Goal: Task Accomplishment & Management: Manage account settings

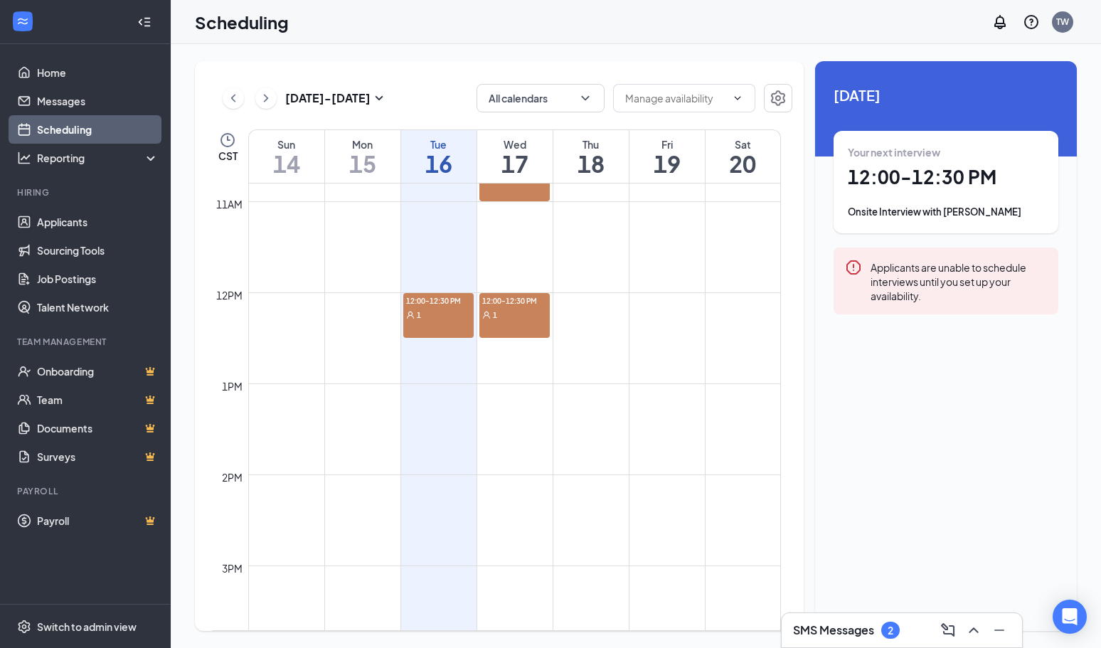
scroll to position [415, 0]
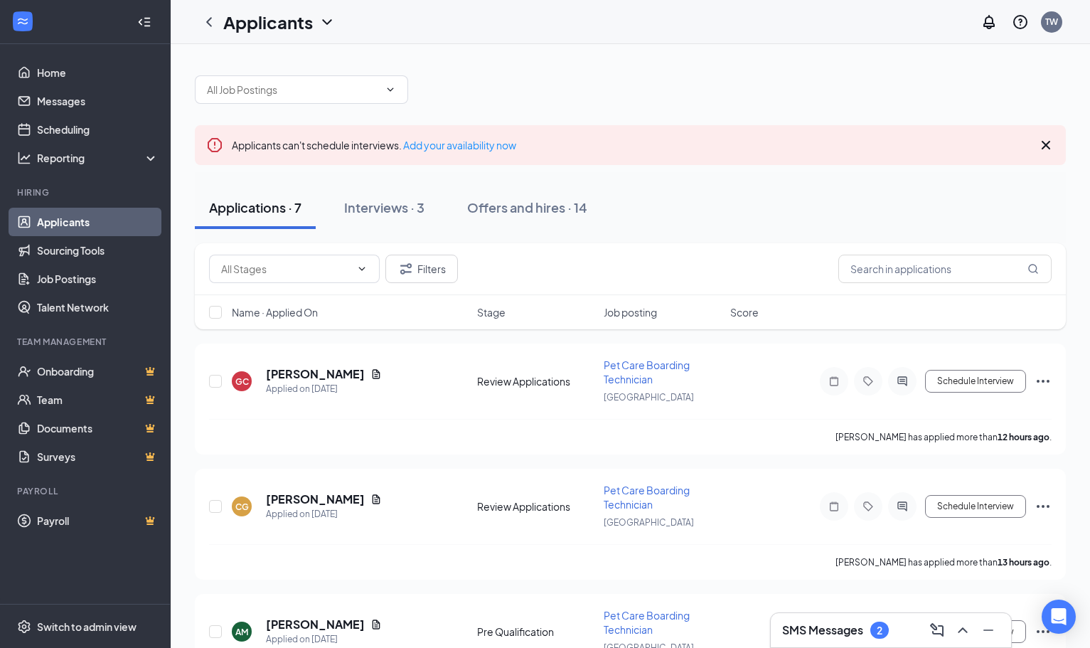
click at [865, 623] on div "SMS Messages 2" at bounding box center [835, 629] width 107 height 17
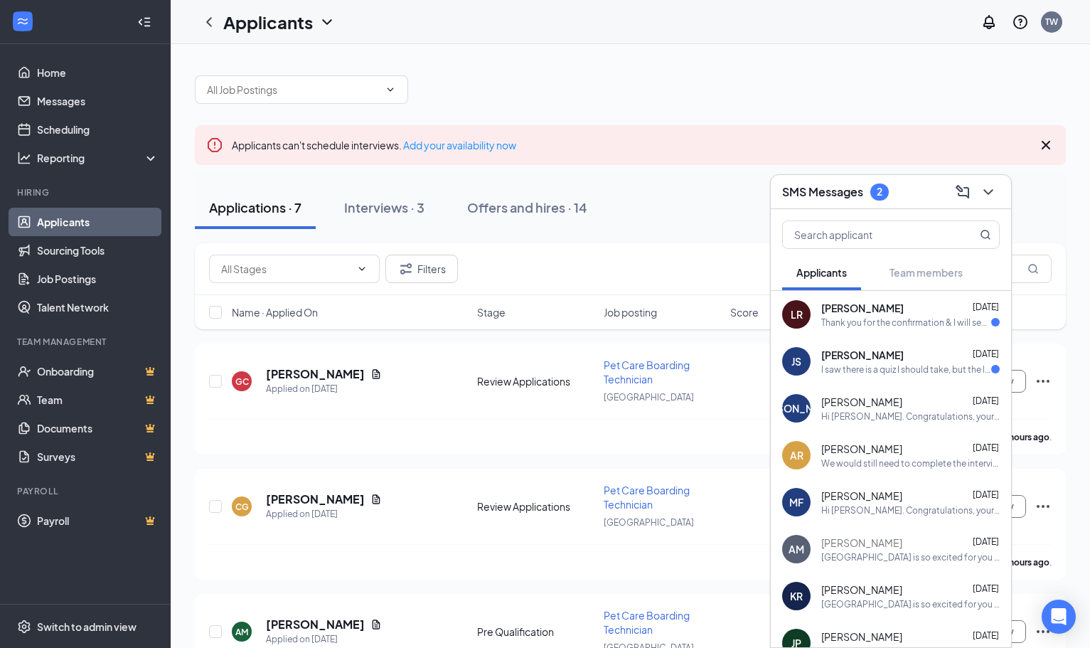
click at [882, 319] on div "Thank you for the confirmation & I will see you [DATE] at 12! Looking forward t…" at bounding box center [906, 322] width 170 height 12
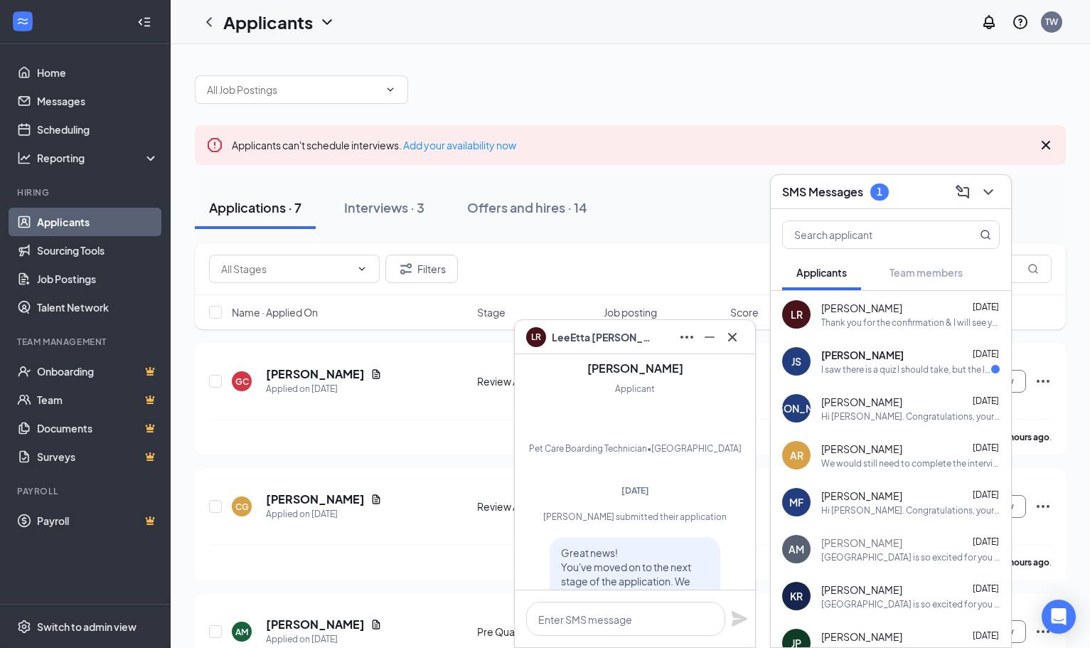
scroll to position [-2459, 0]
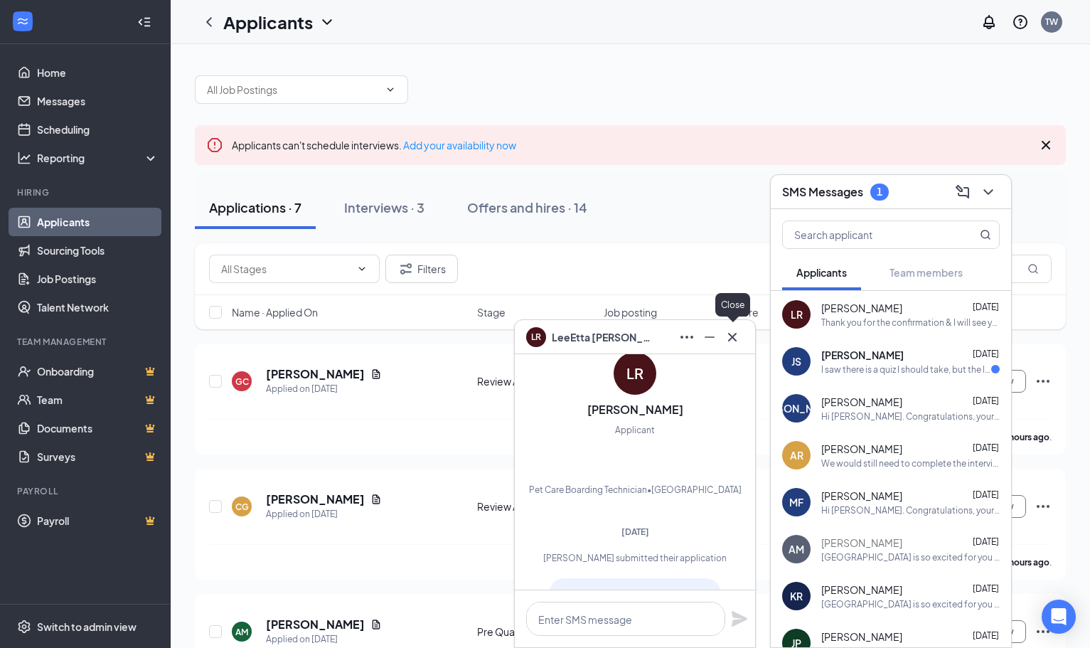
click at [732, 336] on icon "Cross" at bounding box center [732, 336] width 9 height 9
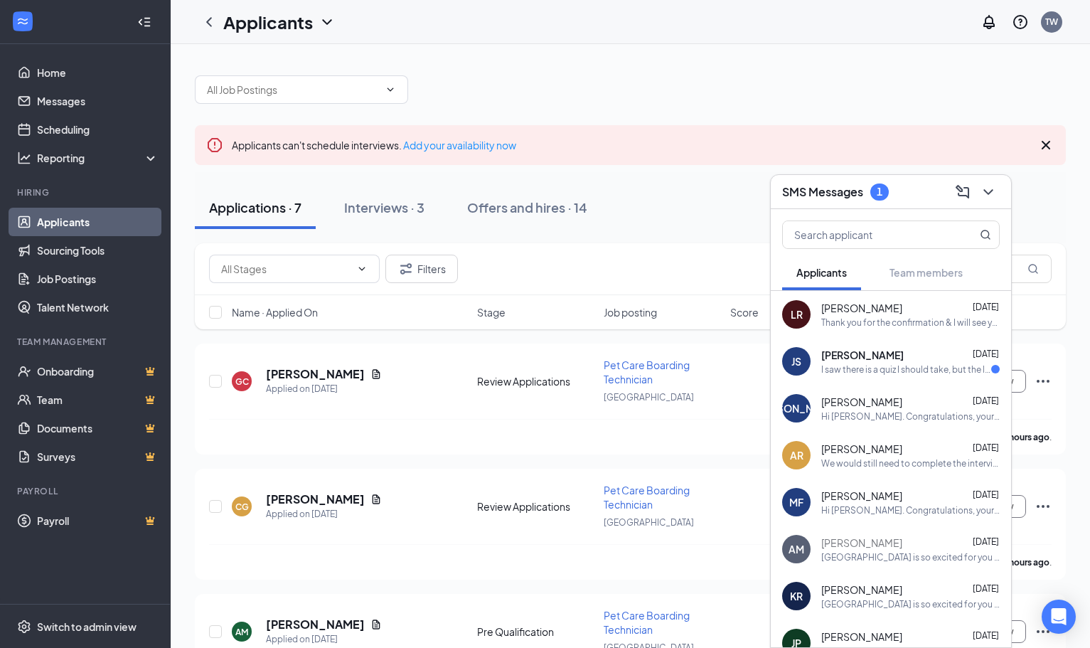
click at [862, 306] on span "[PERSON_NAME]" at bounding box center [861, 308] width 81 height 14
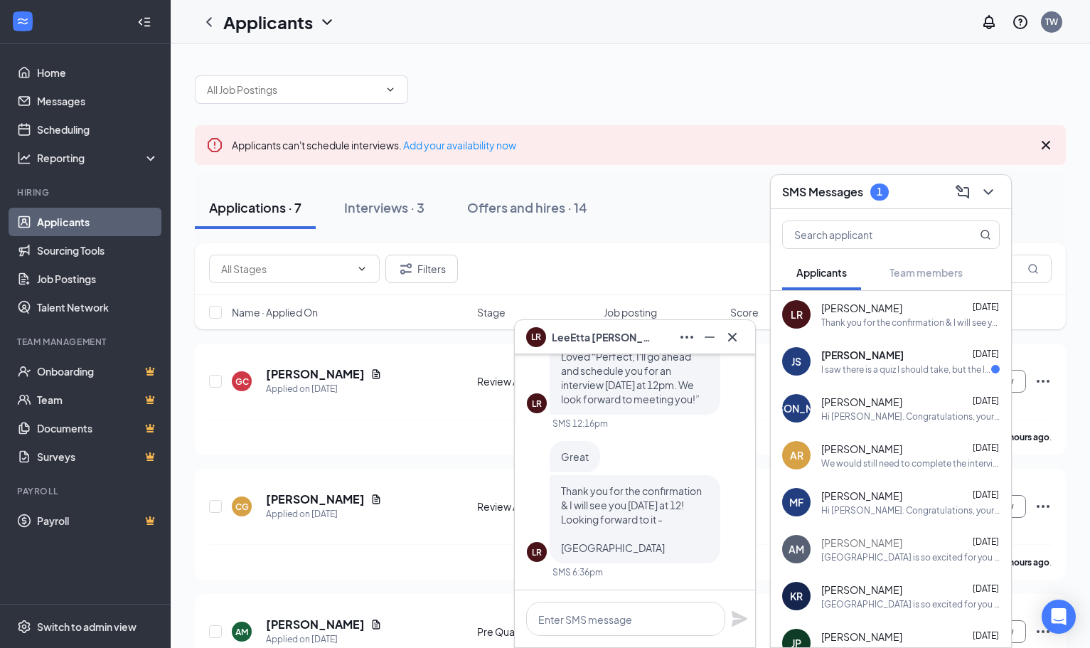
click at [573, 340] on span "[PERSON_NAME]" at bounding box center [602, 337] width 100 height 16
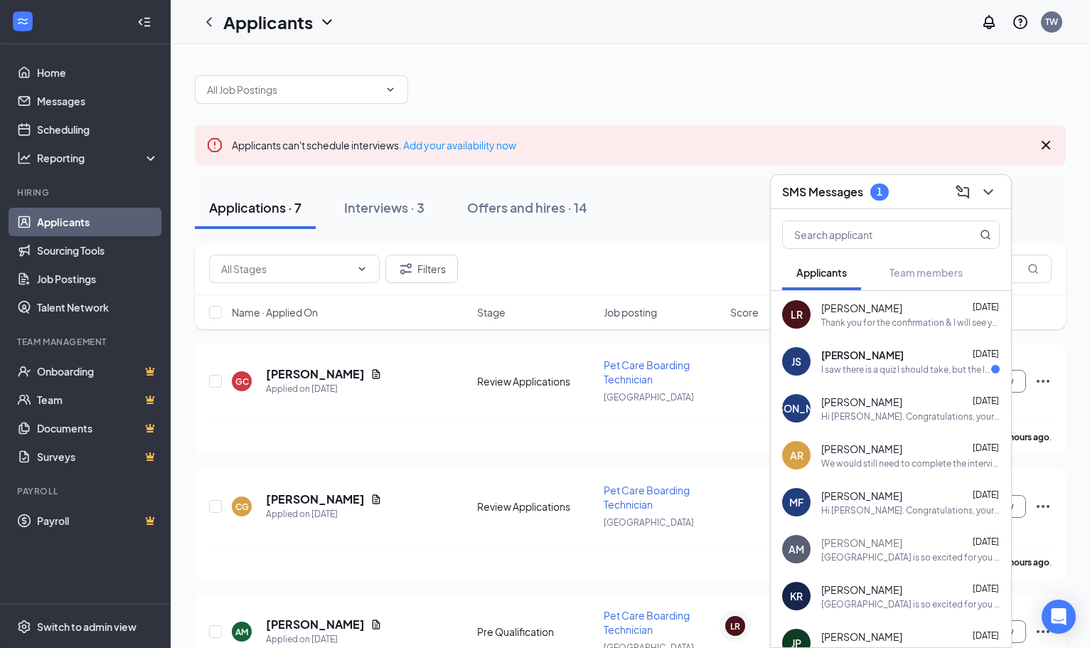
click at [803, 363] on div "JS" at bounding box center [796, 361] width 28 height 28
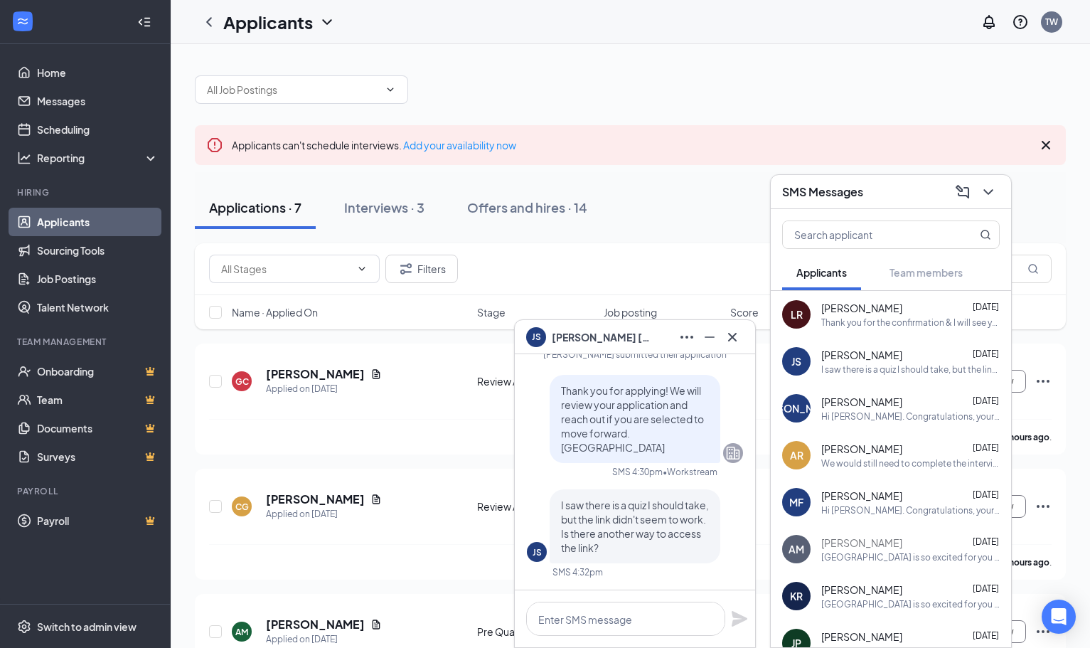
click at [836, 411] on div "Hi [PERSON_NAME]. Congratulations, your meeting with [GEOGRAPHIC_DATA] for Pet …" at bounding box center [910, 416] width 178 height 12
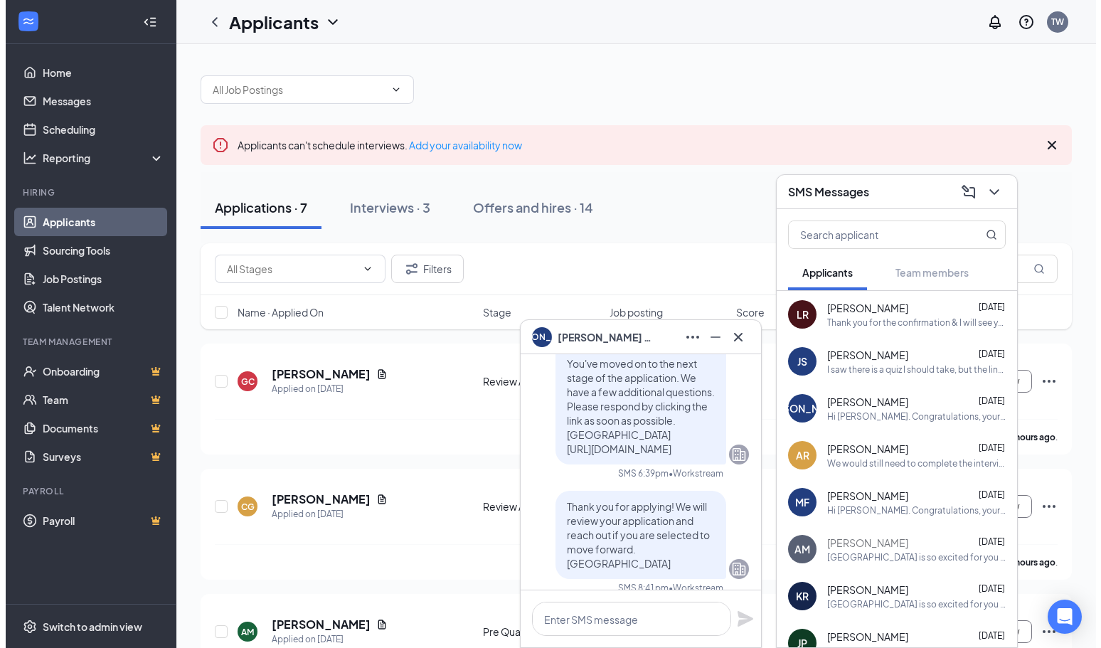
scroll to position [-1439, 0]
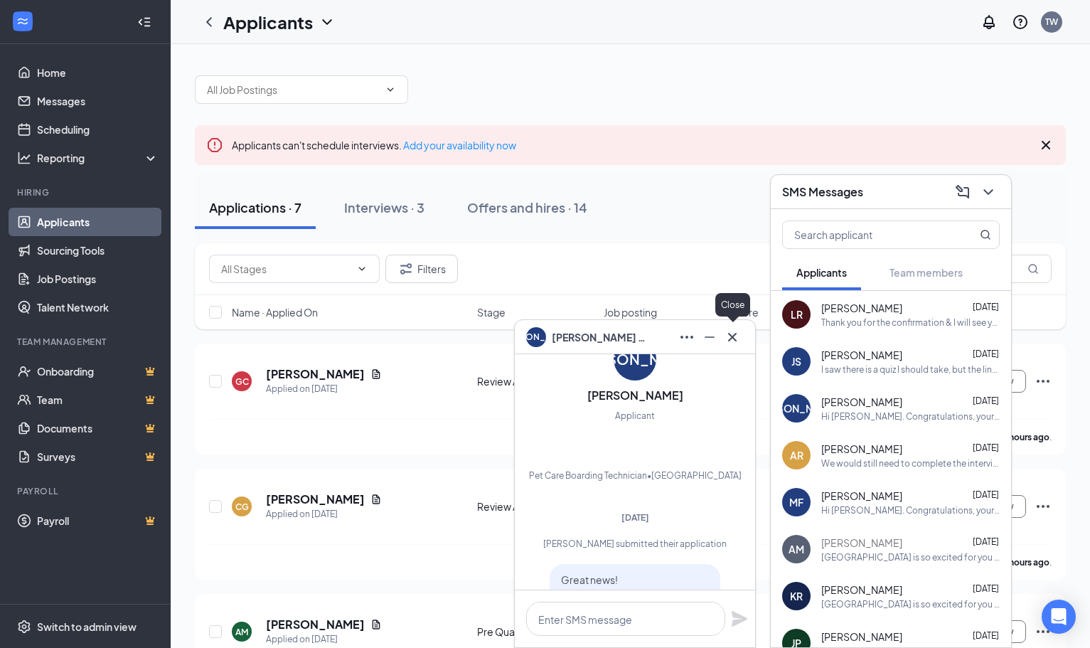
click at [739, 335] on icon "Cross" at bounding box center [732, 337] width 17 height 17
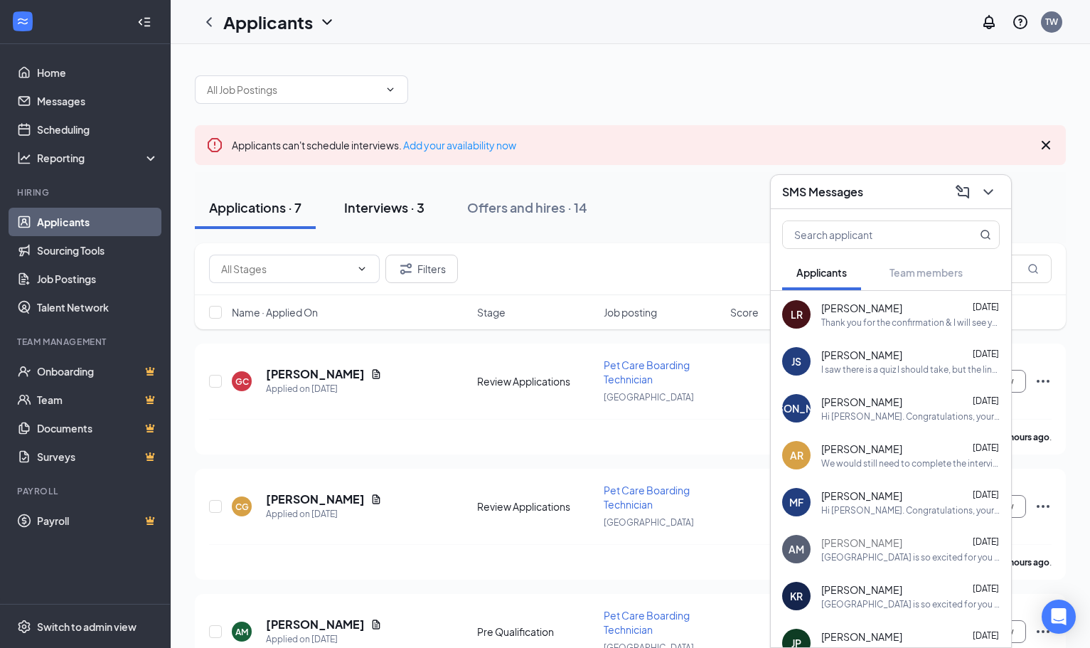
click at [413, 210] on div "Interviews · 3" at bounding box center [384, 207] width 80 height 18
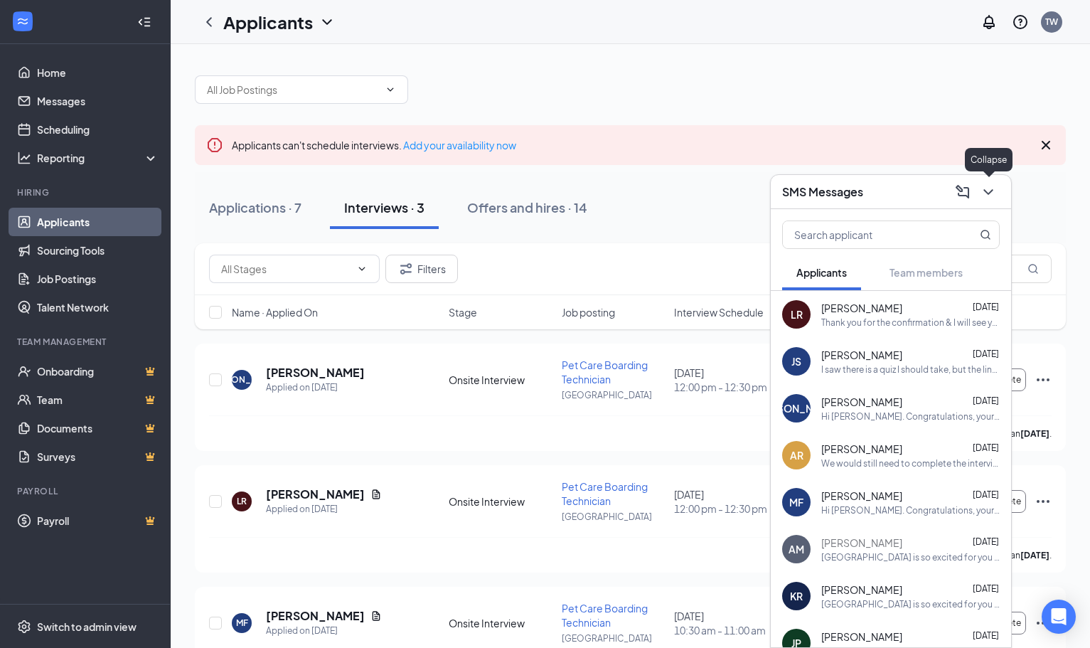
click at [983, 191] on icon "ChevronDown" at bounding box center [988, 191] width 17 height 17
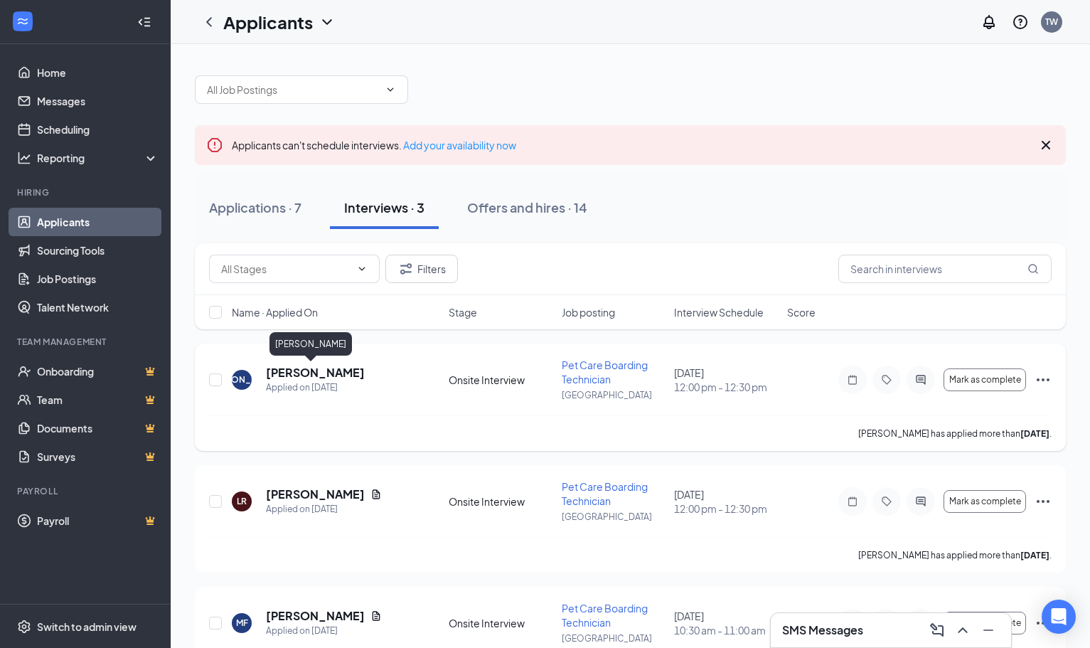
click at [292, 374] on h5 "[PERSON_NAME]" at bounding box center [315, 373] width 99 height 16
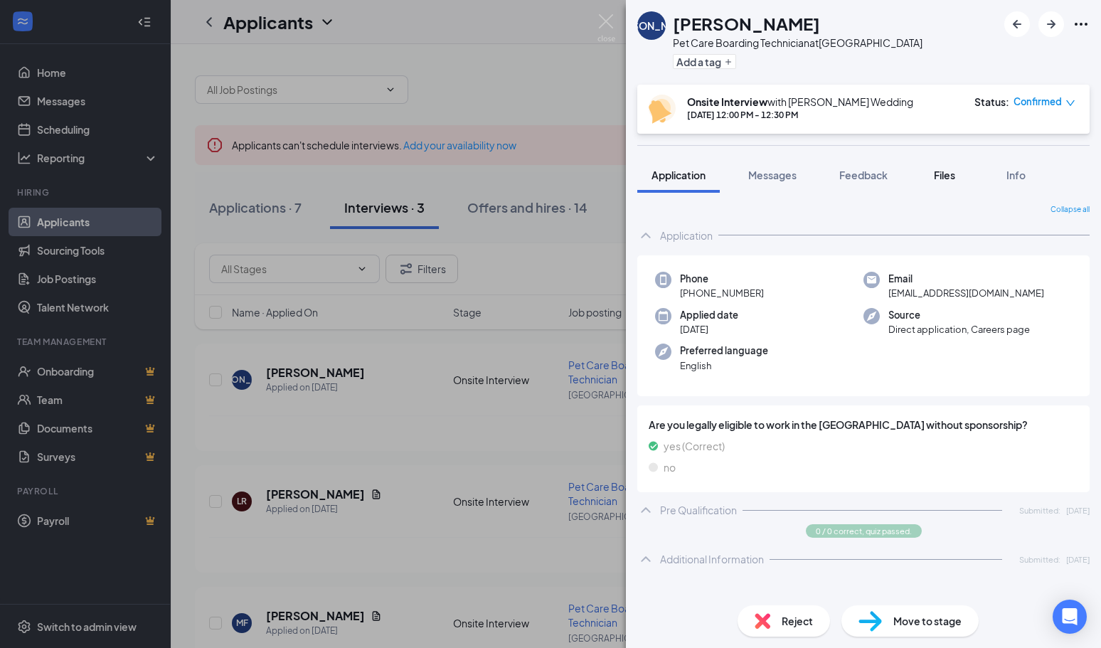
click at [946, 171] on span "Files" at bounding box center [944, 175] width 21 height 13
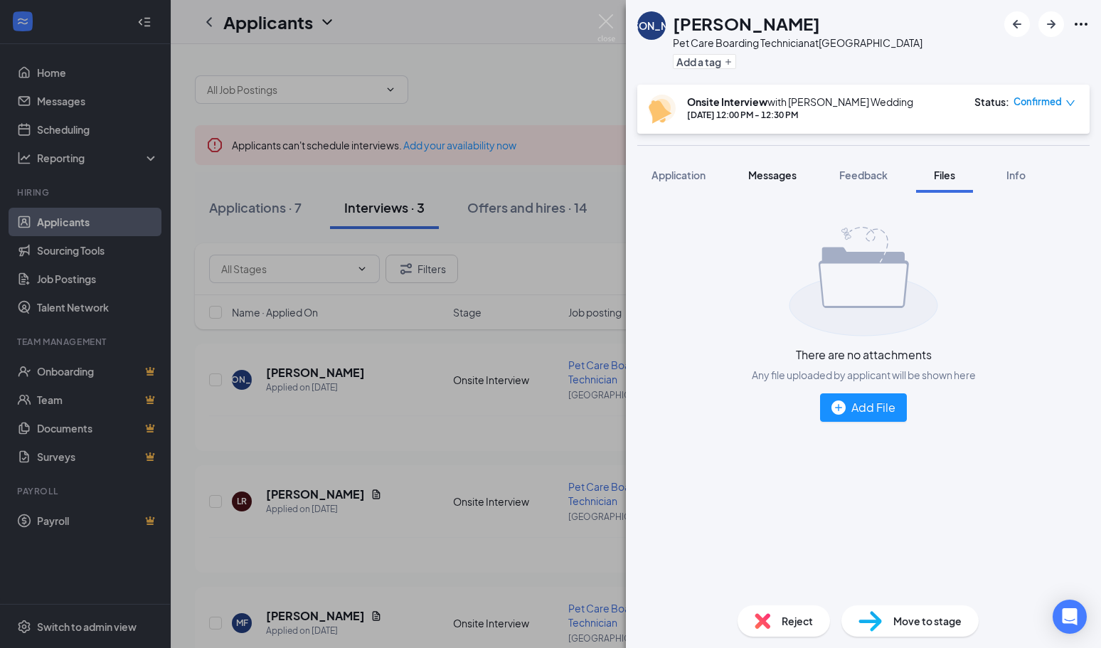
click at [757, 181] on div "Messages" at bounding box center [772, 175] width 48 height 14
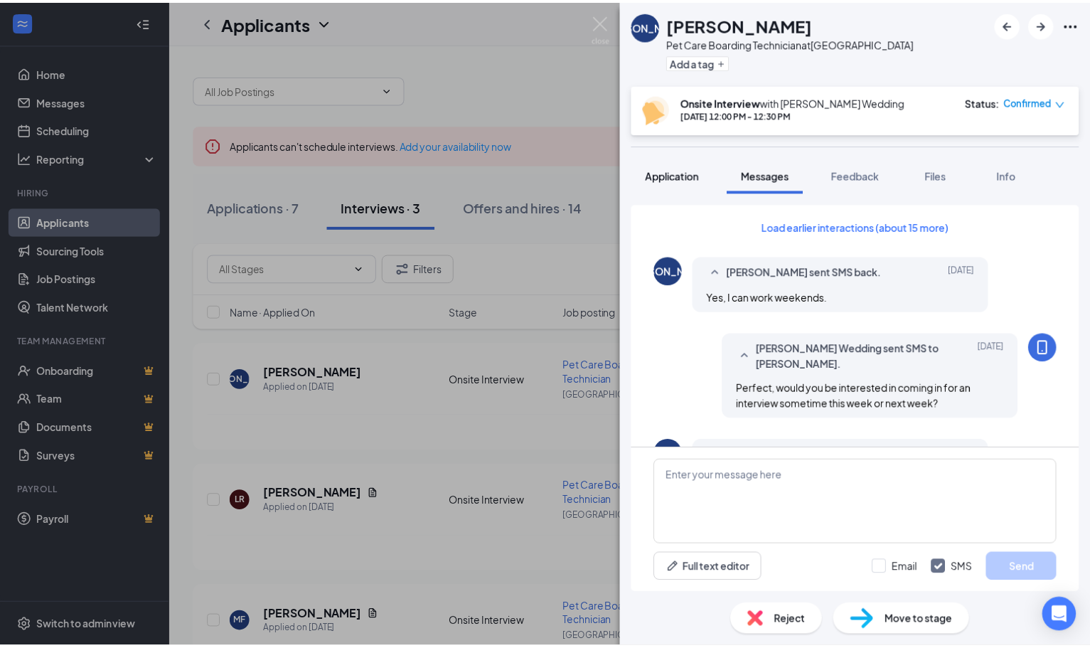
scroll to position [527, 0]
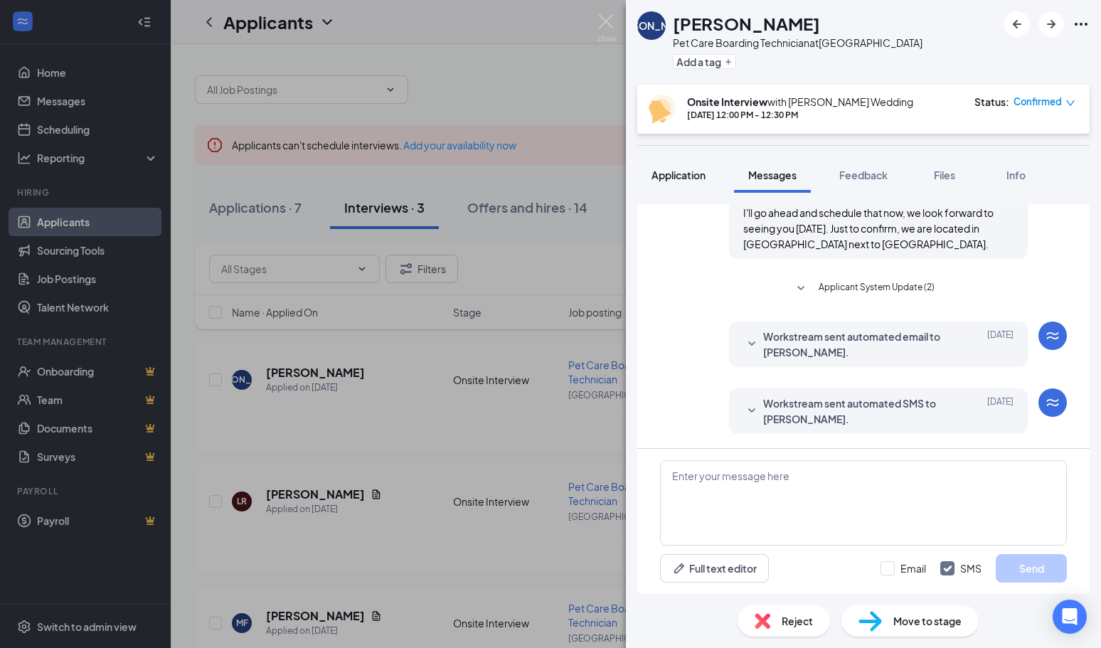
click at [688, 178] on span "Application" at bounding box center [678, 175] width 54 height 13
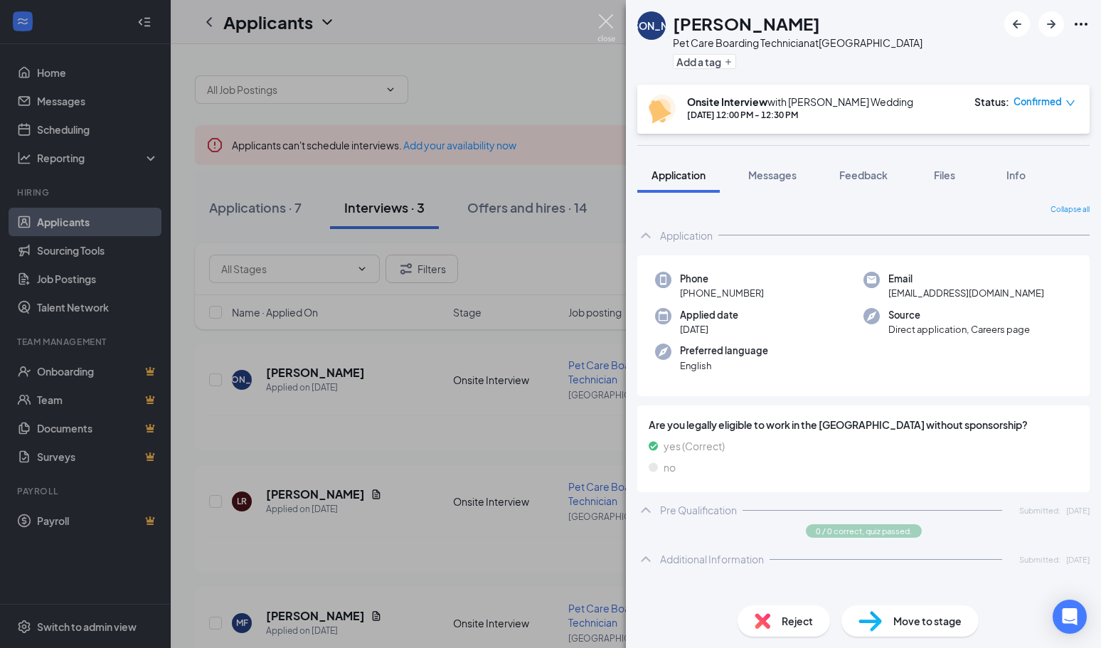
click at [602, 17] on img at bounding box center [606, 28] width 18 height 28
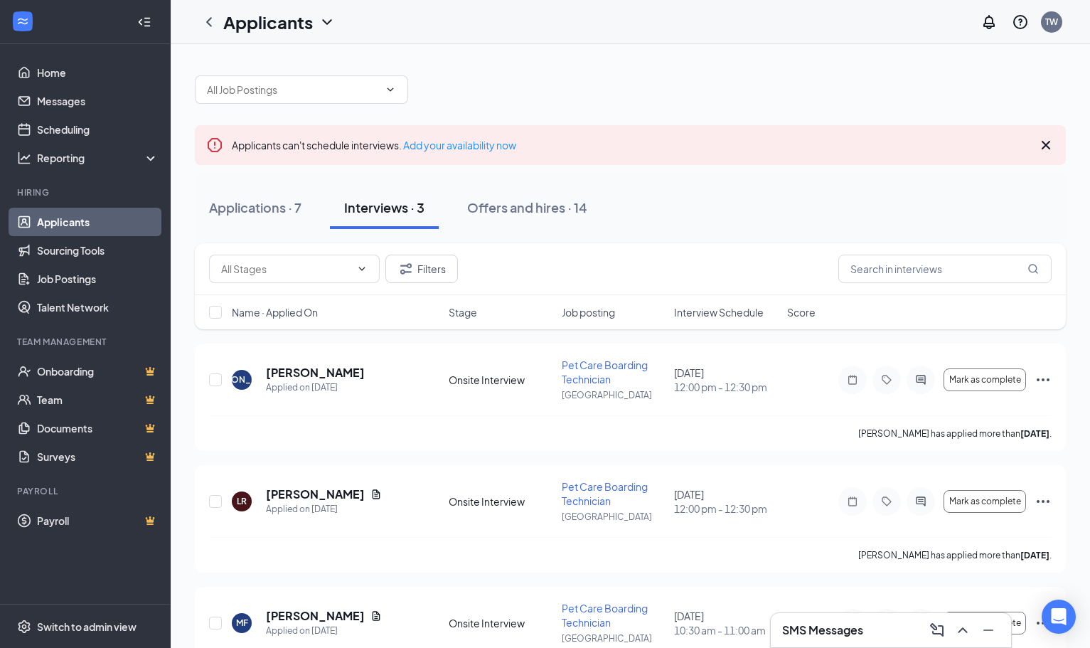
click at [373, 193] on button "Interviews · 3" at bounding box center [384, 207] width 109 height 43
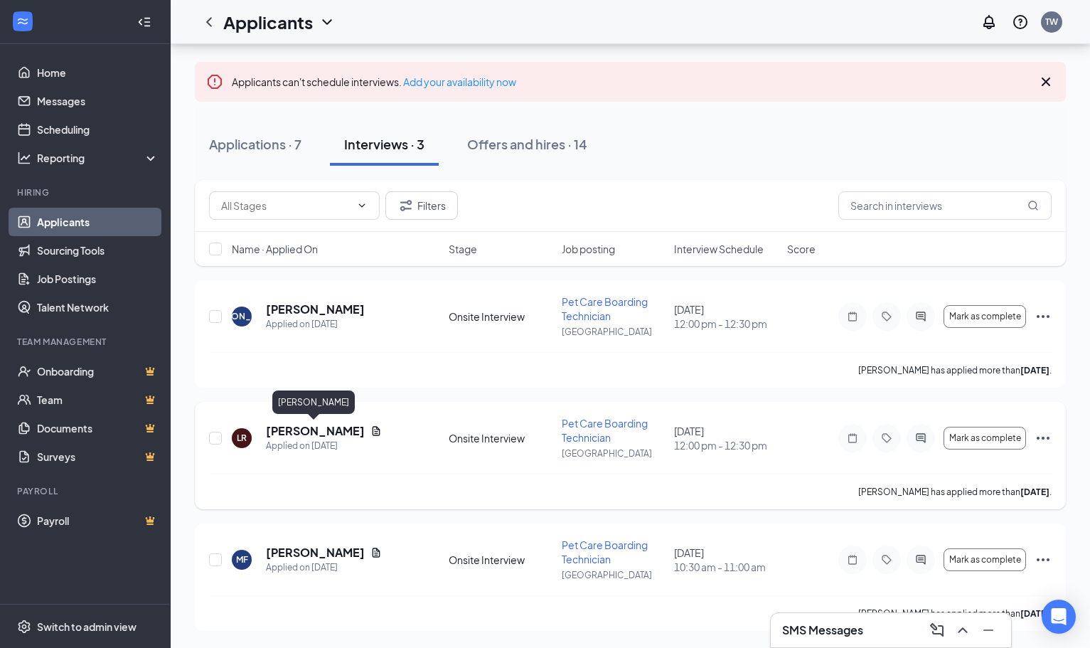
click at [303, 434] on h5 "[PERSON_NAME]" at bounding box center [315, 431] width 99 height 16
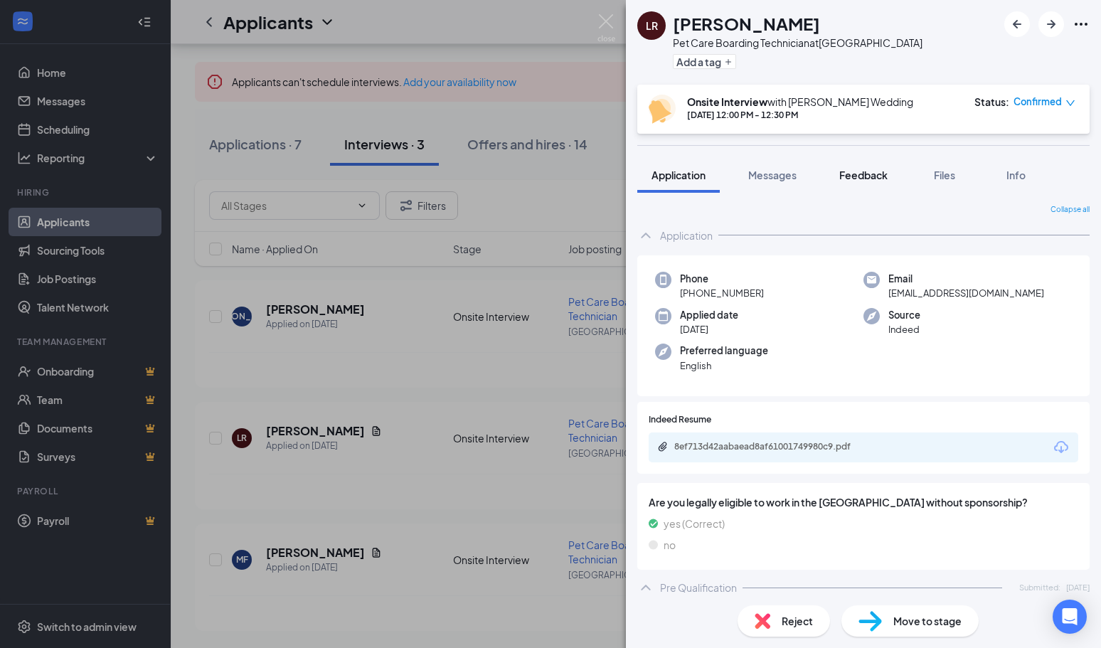
click at [851, 172] on span "Feedback" at bounding box center [863, 175] width 48 height 13
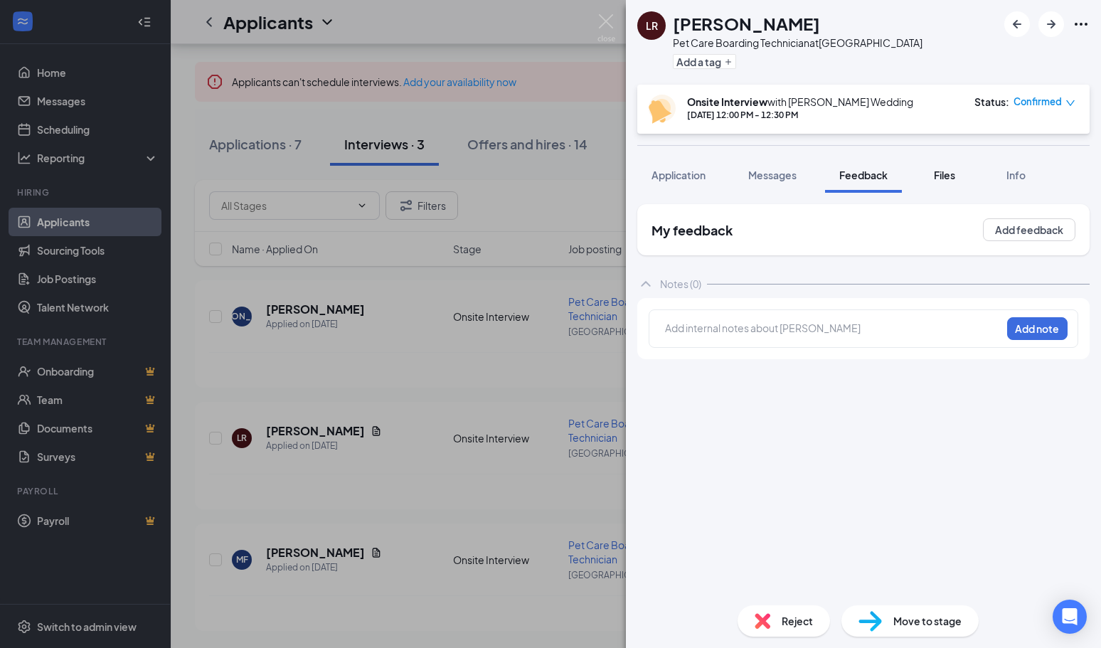
click at [944, 173] on span "Files" at bounding box center [944, 175] width 21 height 13
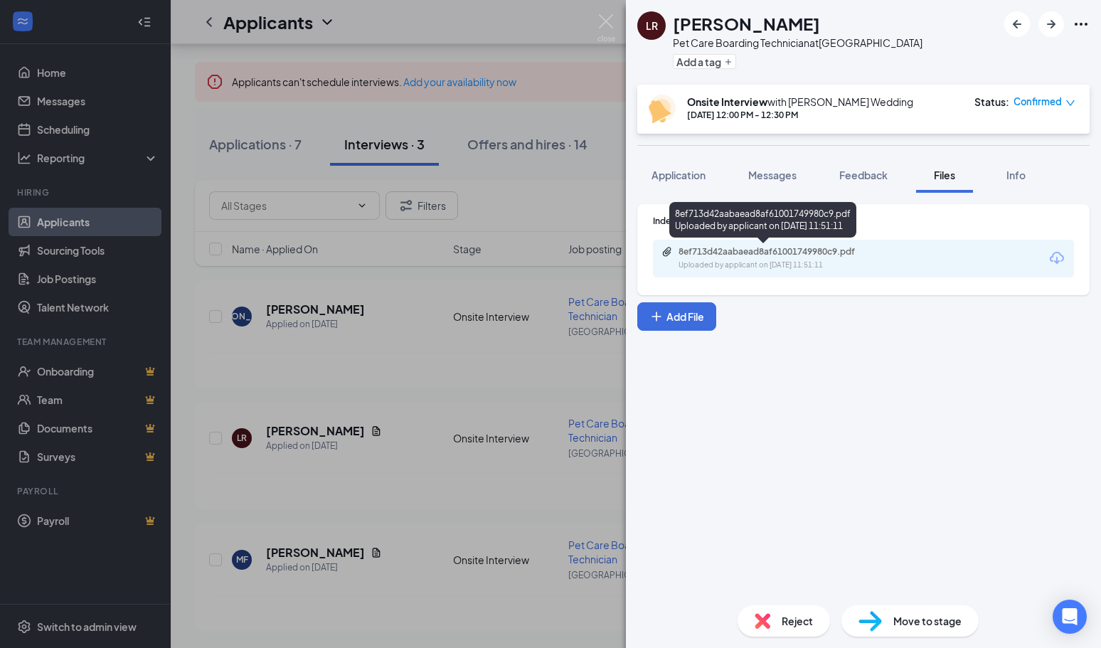
click at [826, 266] on div "Uploaded by applicant on [DATE] 11:51:11" at bounding box center [784, 265] width 213 height 11
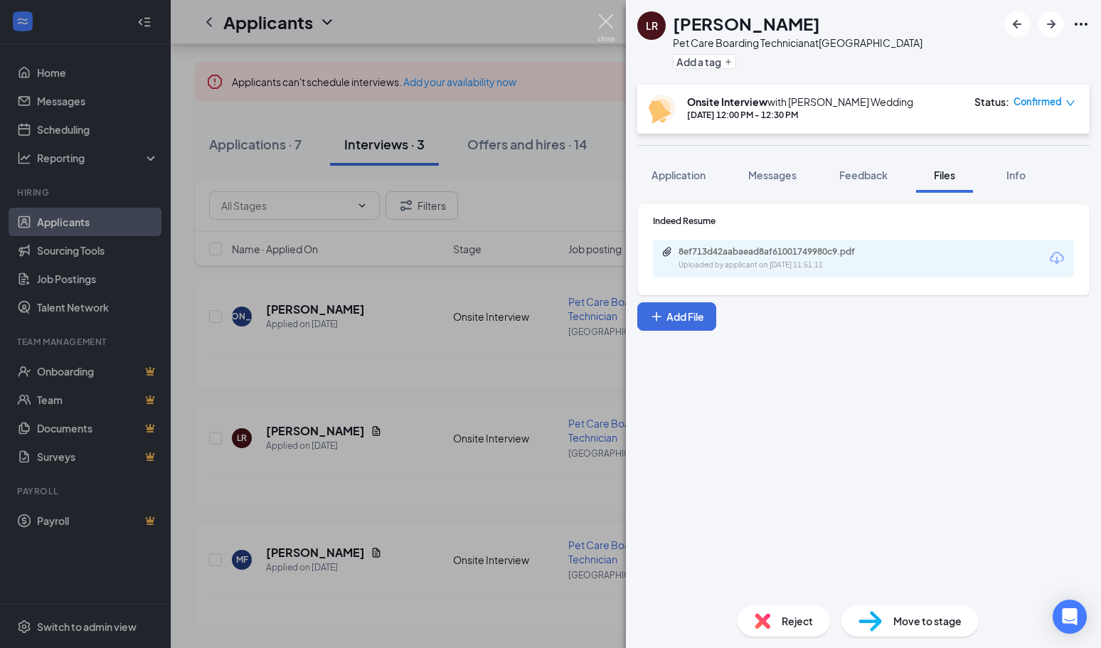
click at [604, 15] on img at bounding box center [606, 28] width 18 height 28
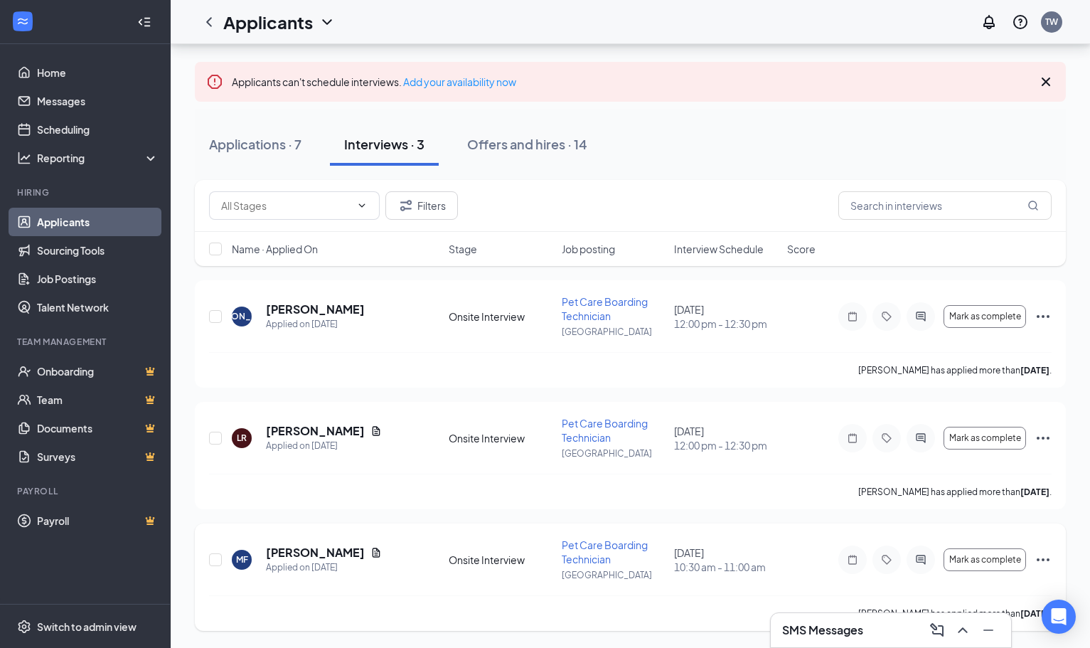
click at [331, 543] on div "MF [PERSON_NAME] Applied on [DATE] Onsite Interview Pet Care Boarding Technicia…" at bounding box center [630, 567] width 843 height 58
click at [331, 550] on h5 "[PERSON_NAME]" at bounding box center [315, 553] width 99 height 16
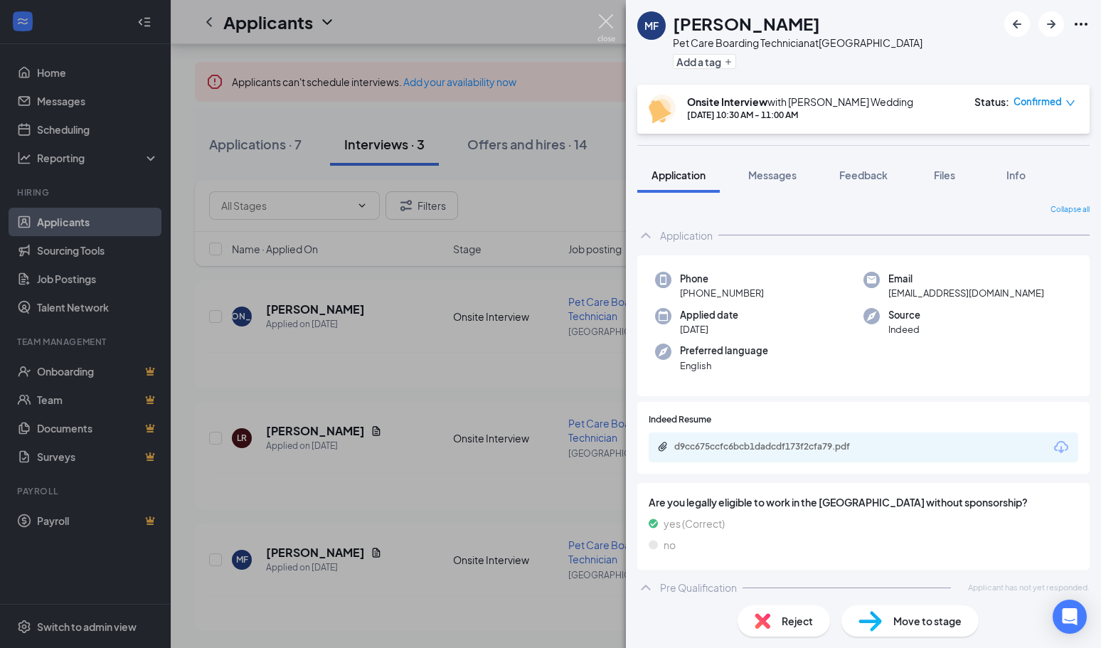
drag, startPoint x: 608, startPoint y: 17, endPoint x: 575, endPoint y: 6, distance: 35.3
click at [607, 18] on img at bounding box center [606, 28] width 18 height 28
